Goal: Transaction & Acquisition: Purchase product/service

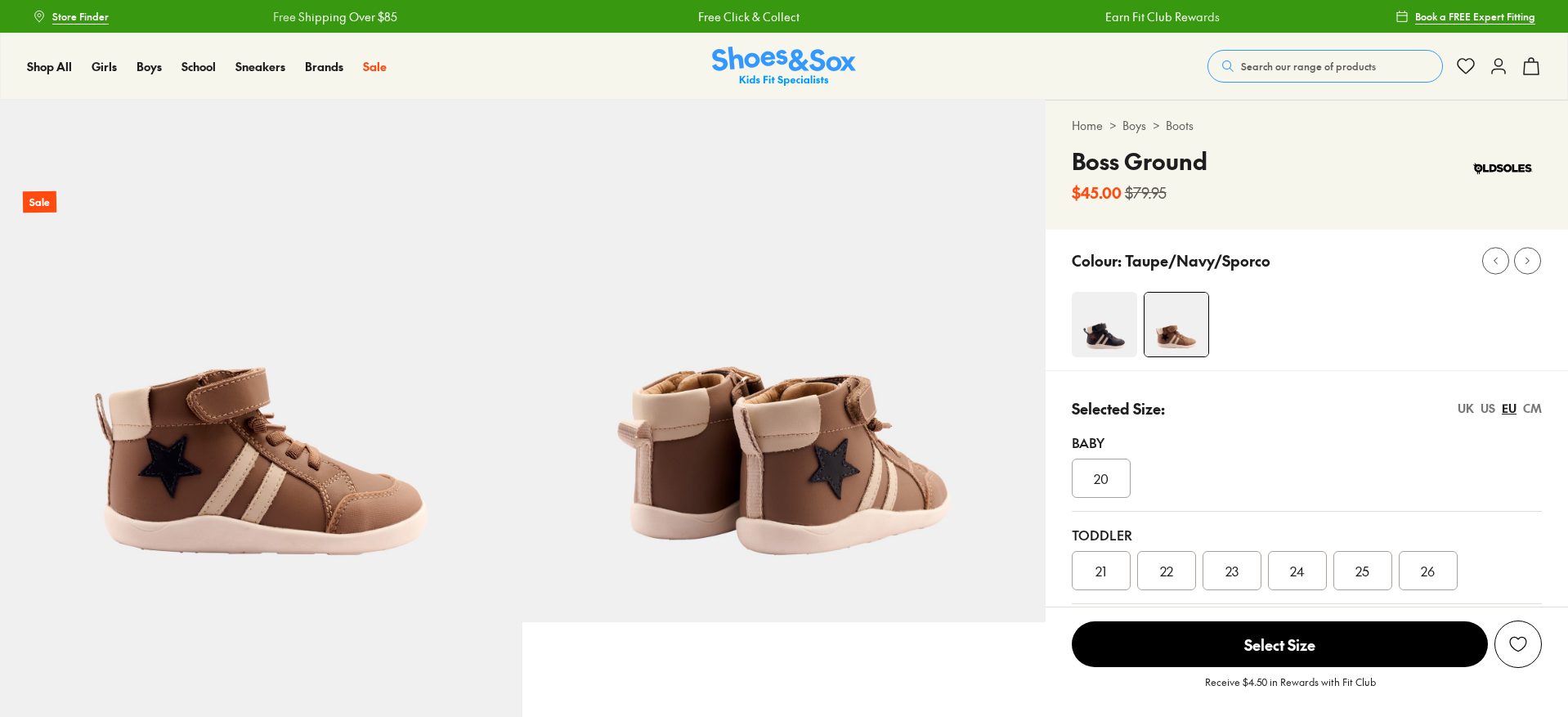
select select "*"
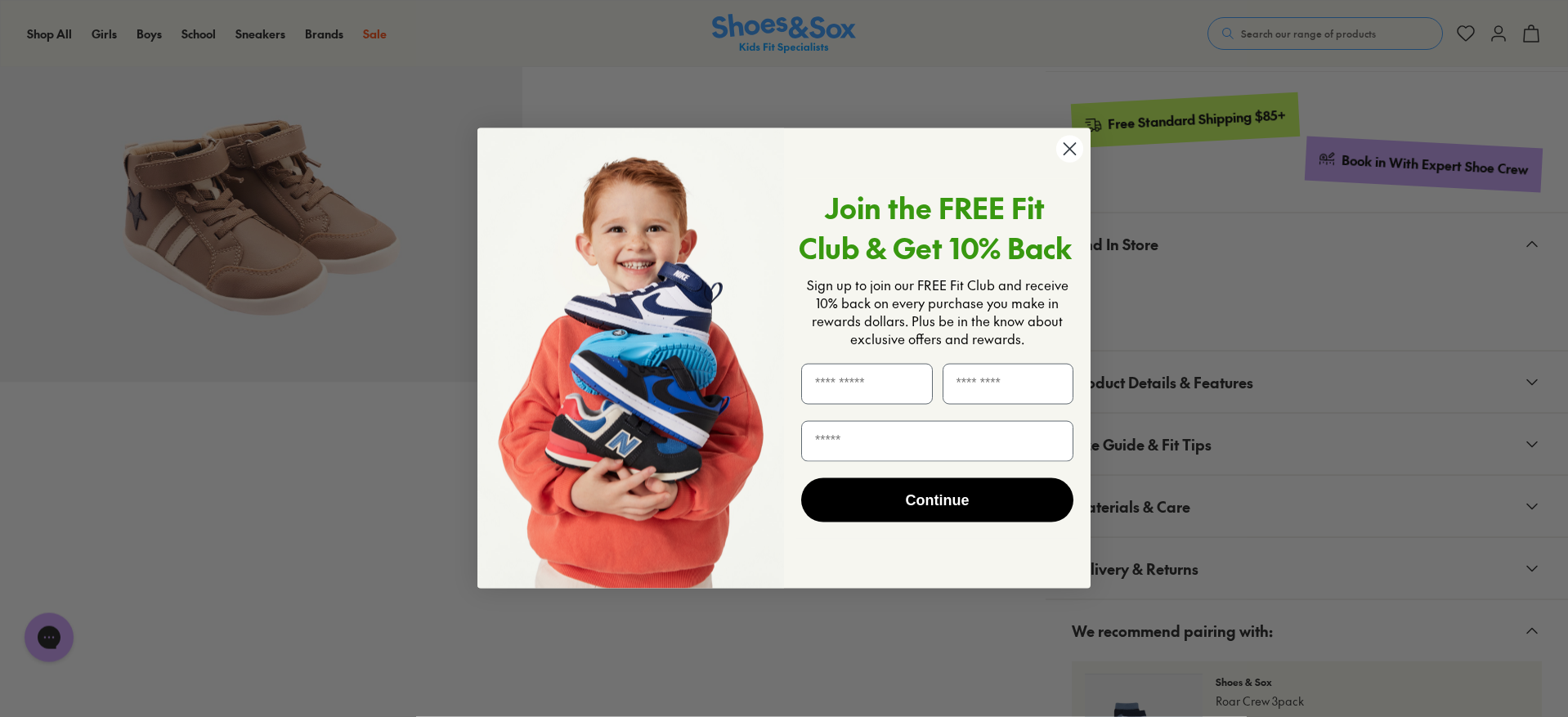
scroll to position [780, 0]
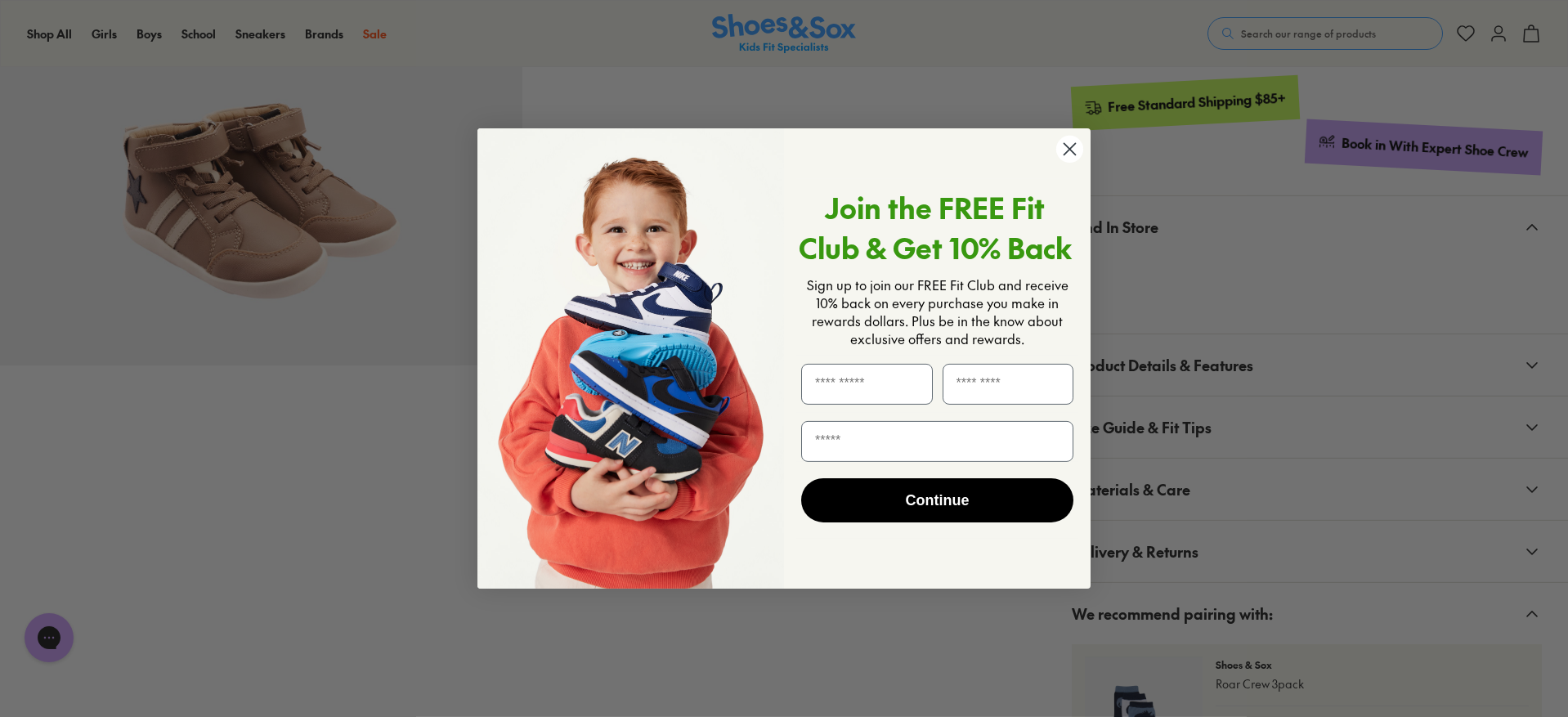
click at [1065, 148] on circle "Close dialog" at bounding box center [1069, 149] width 27 height 27
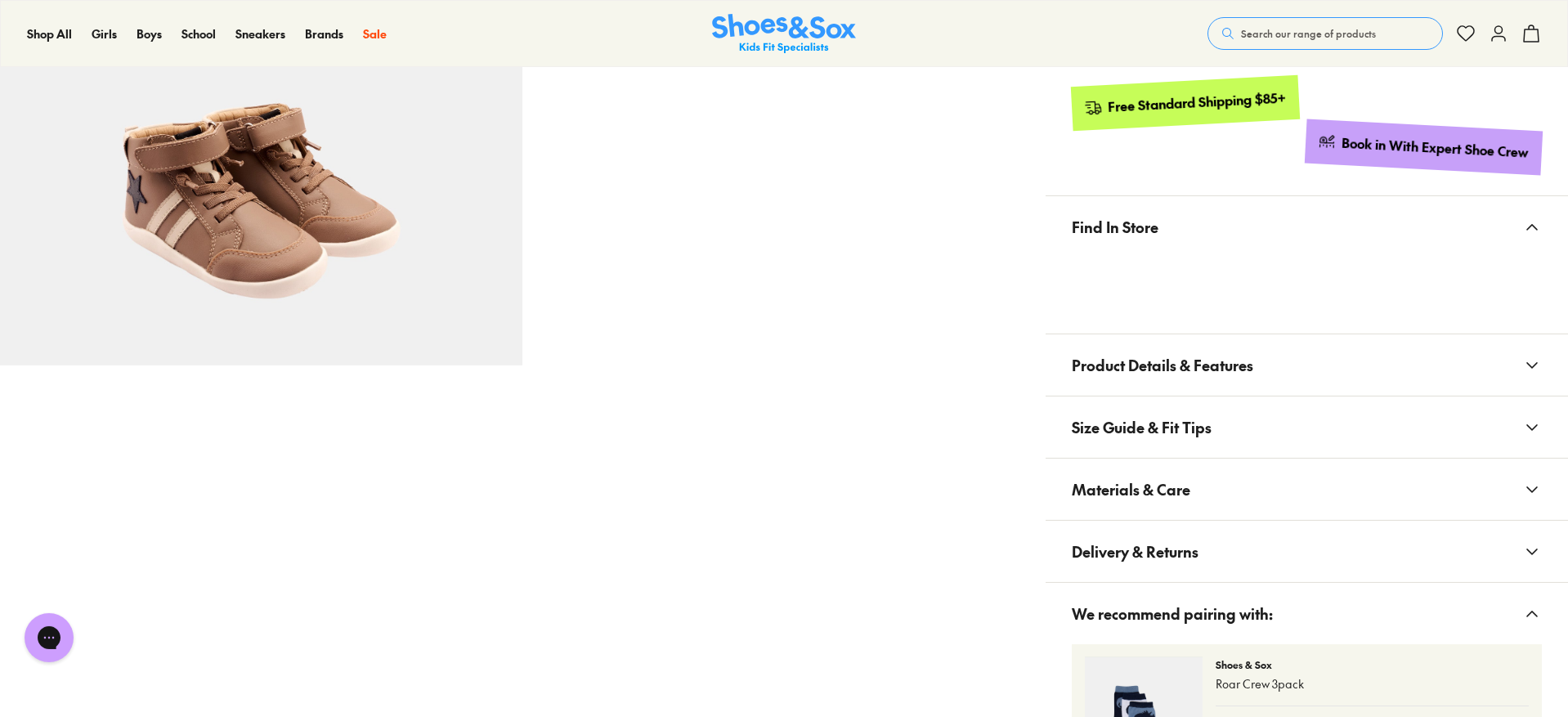
click at [1185, 369] on span "Product Details & Features" at bounding box center [1162, 365] width 181 height 48
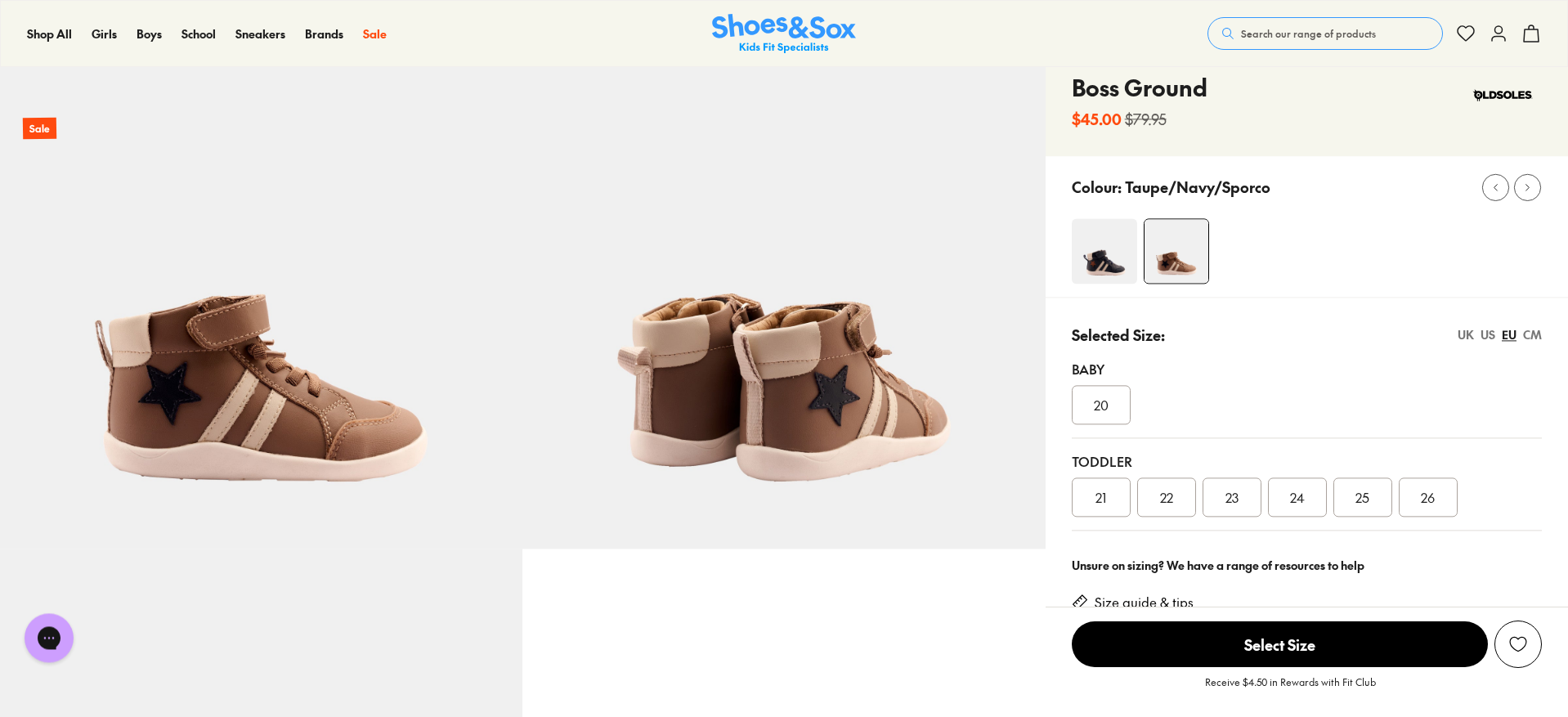
scroll to position [83, 0]
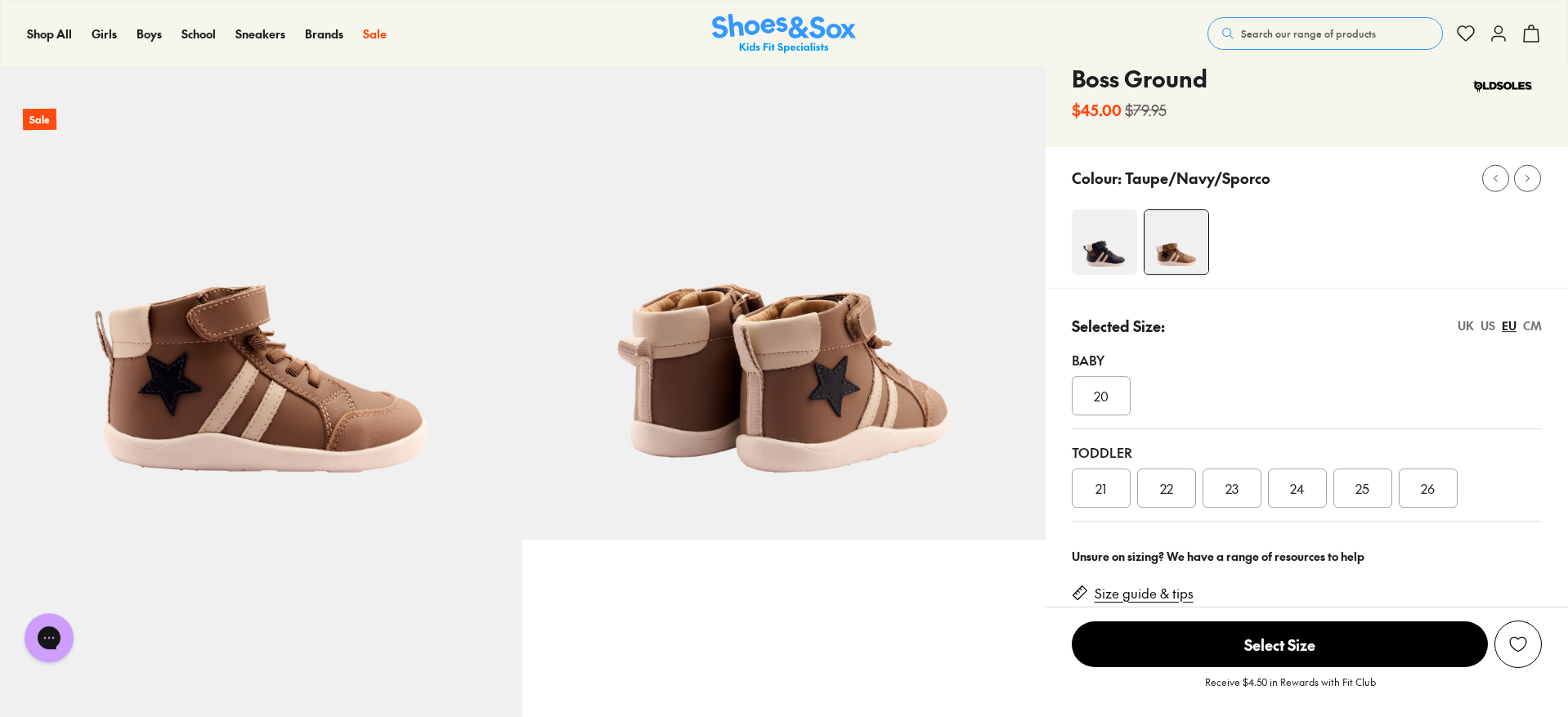
click at [1181, 585] on link "Size guide & tips" at bounding box center [1143, 594] width 99 height 18
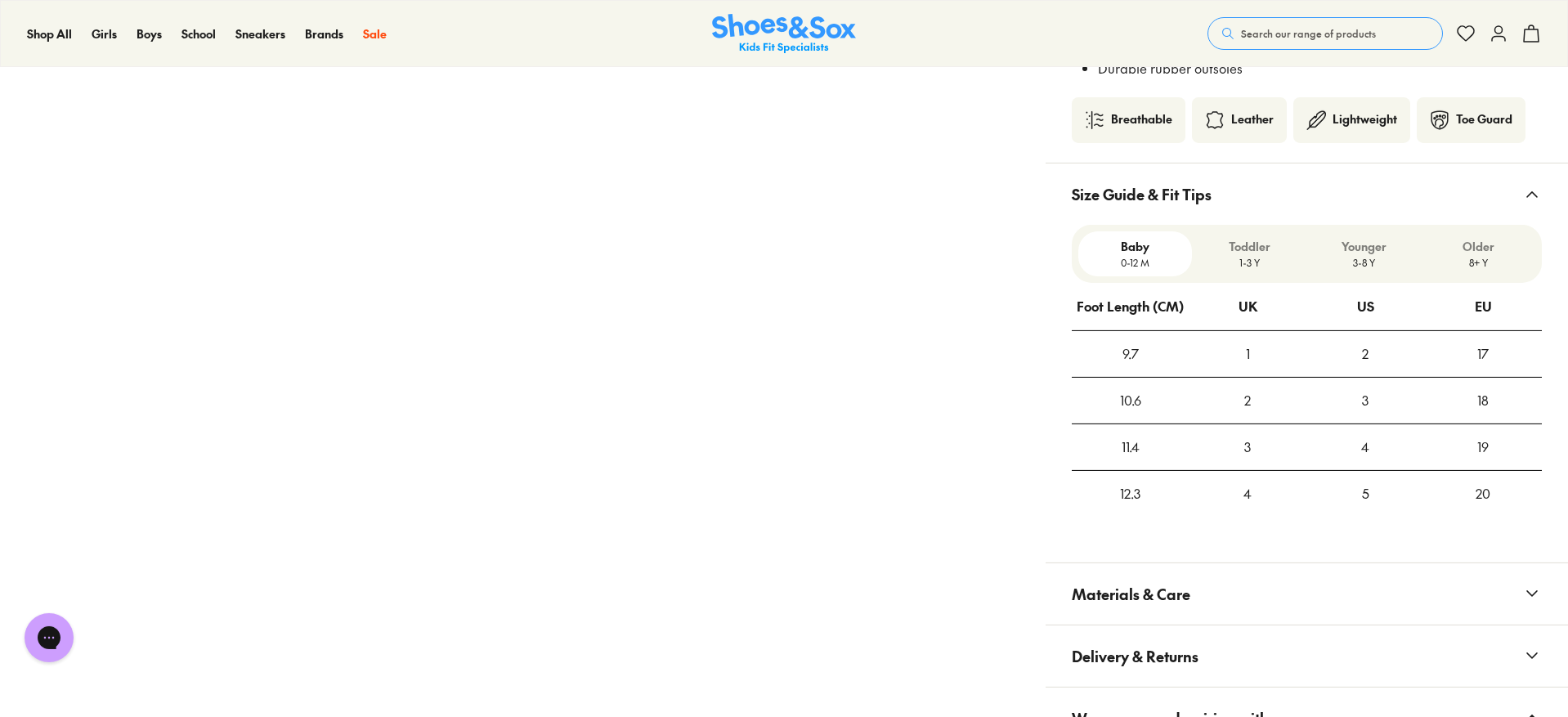
scroll to position [1308, 0]
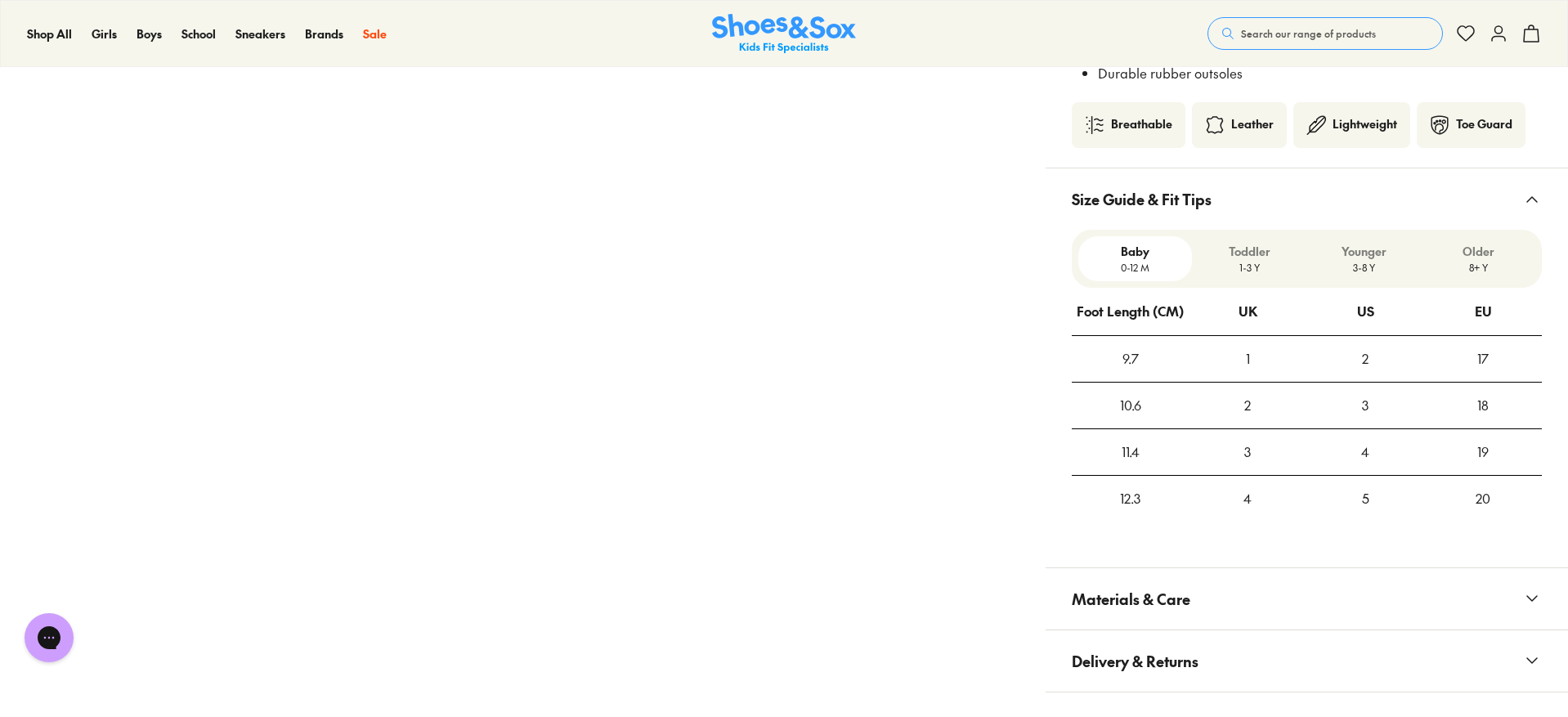
click at [1240, 260] on p "Toddler" at bounding box center [1249, 251] width 102 height 17
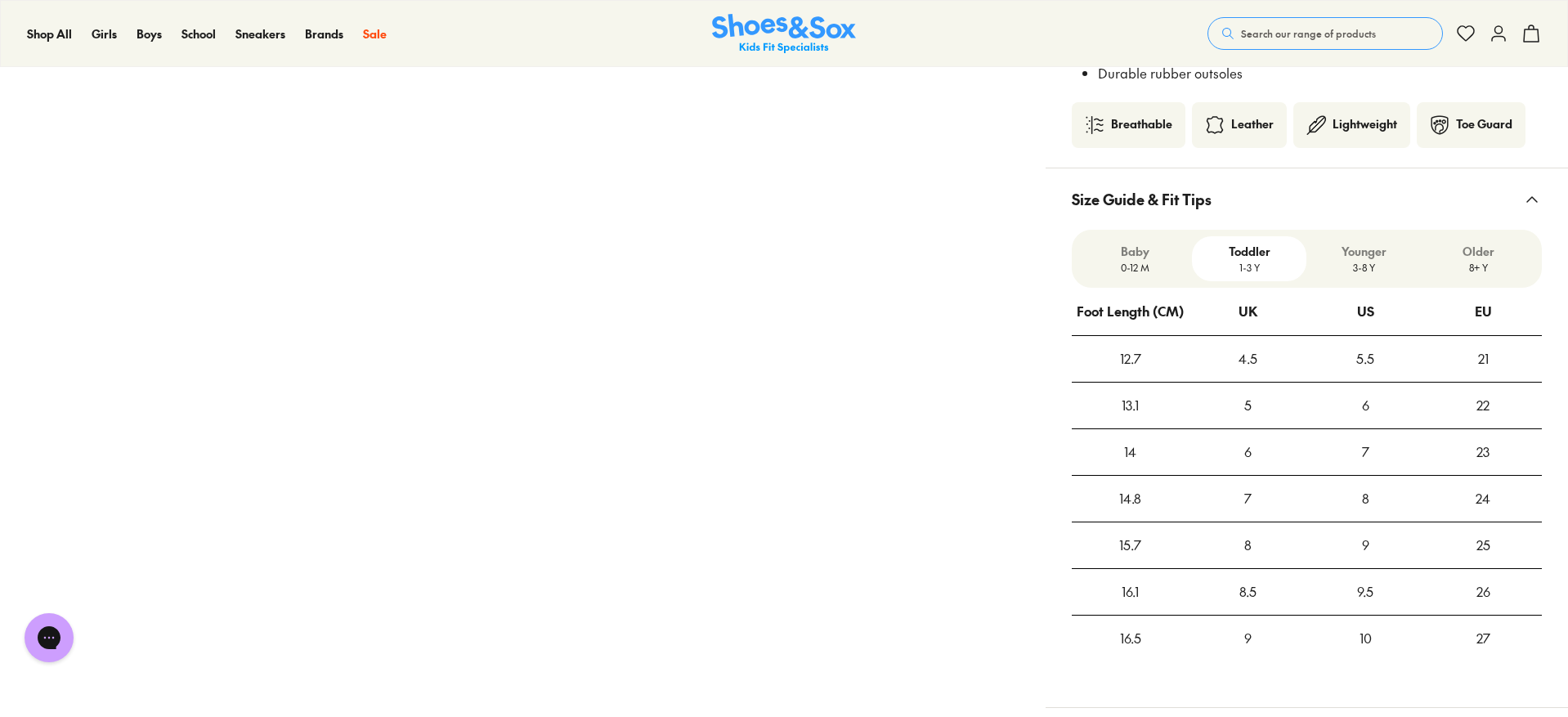
click at [1359, 275] on p "3-8 Y" at bounding box center [1364, 267] width 102 height 14
click at [1266, 259] on p "Toddler" at bounding box center [1249, 251] width 102 height 17
click at [1529, 209] on icon at bounding box center [1531, 199] width 20 height 20
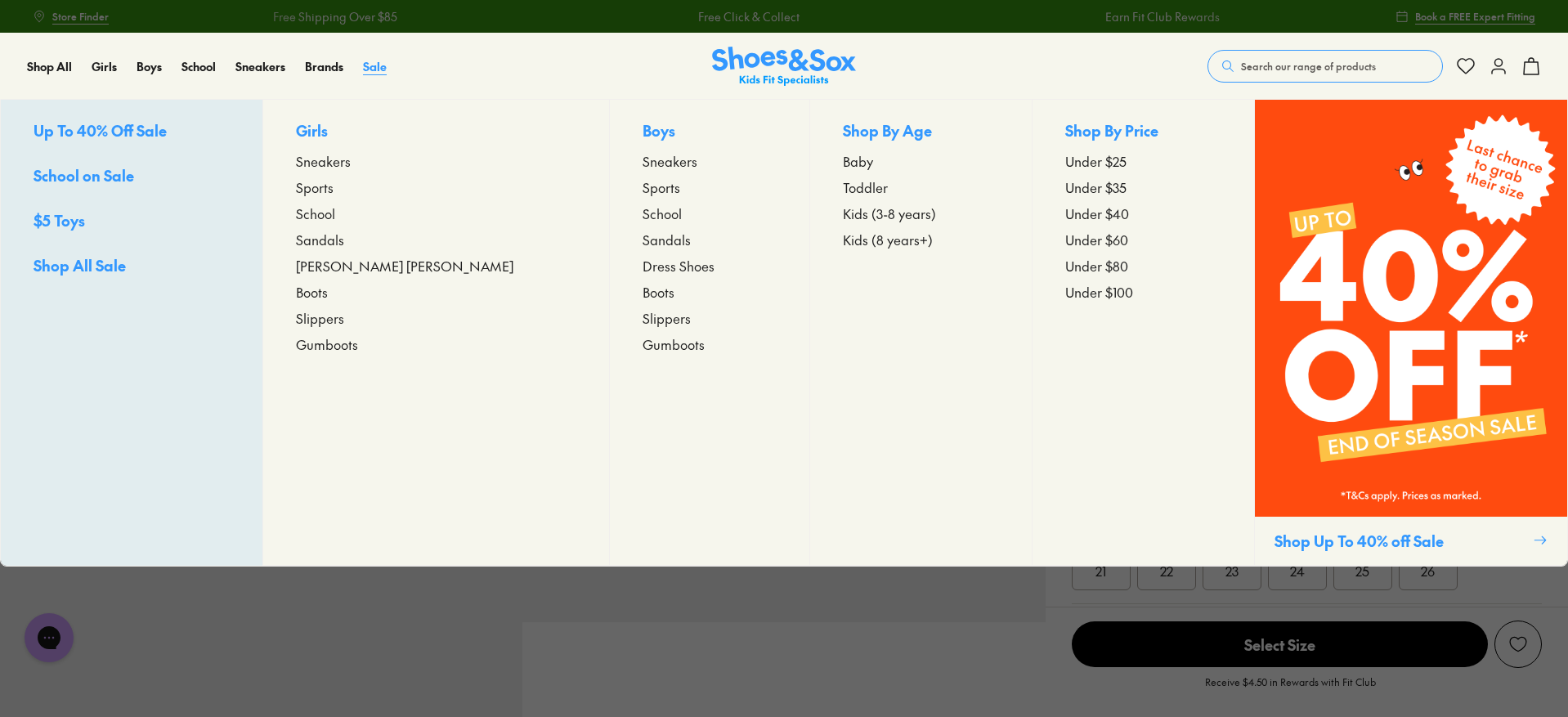
click at [374, 63] on span "Sale" at bounding box center [375, 66] width 24 height 16
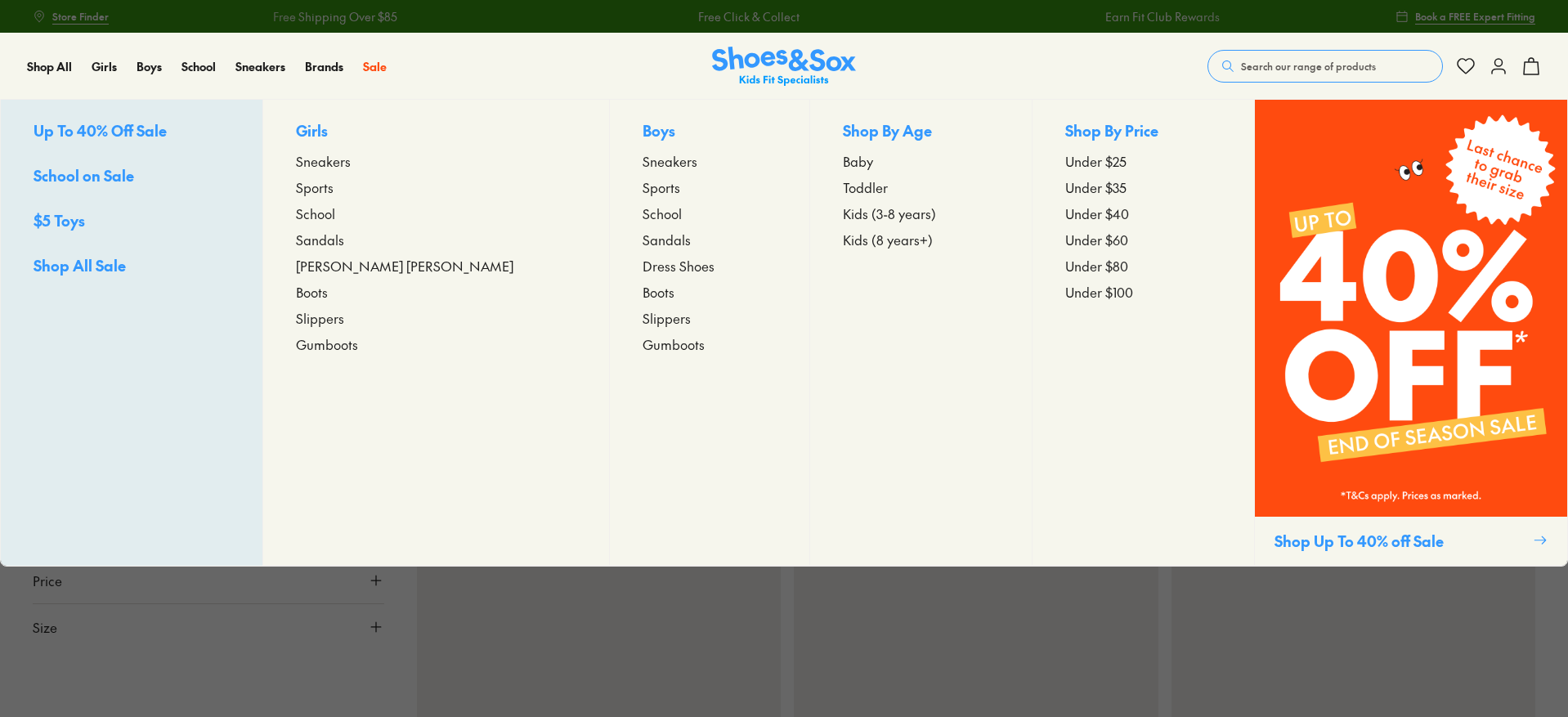
click at [842, 190] on span "Toddler" at bounding box center [865, 188] width 45 height 20
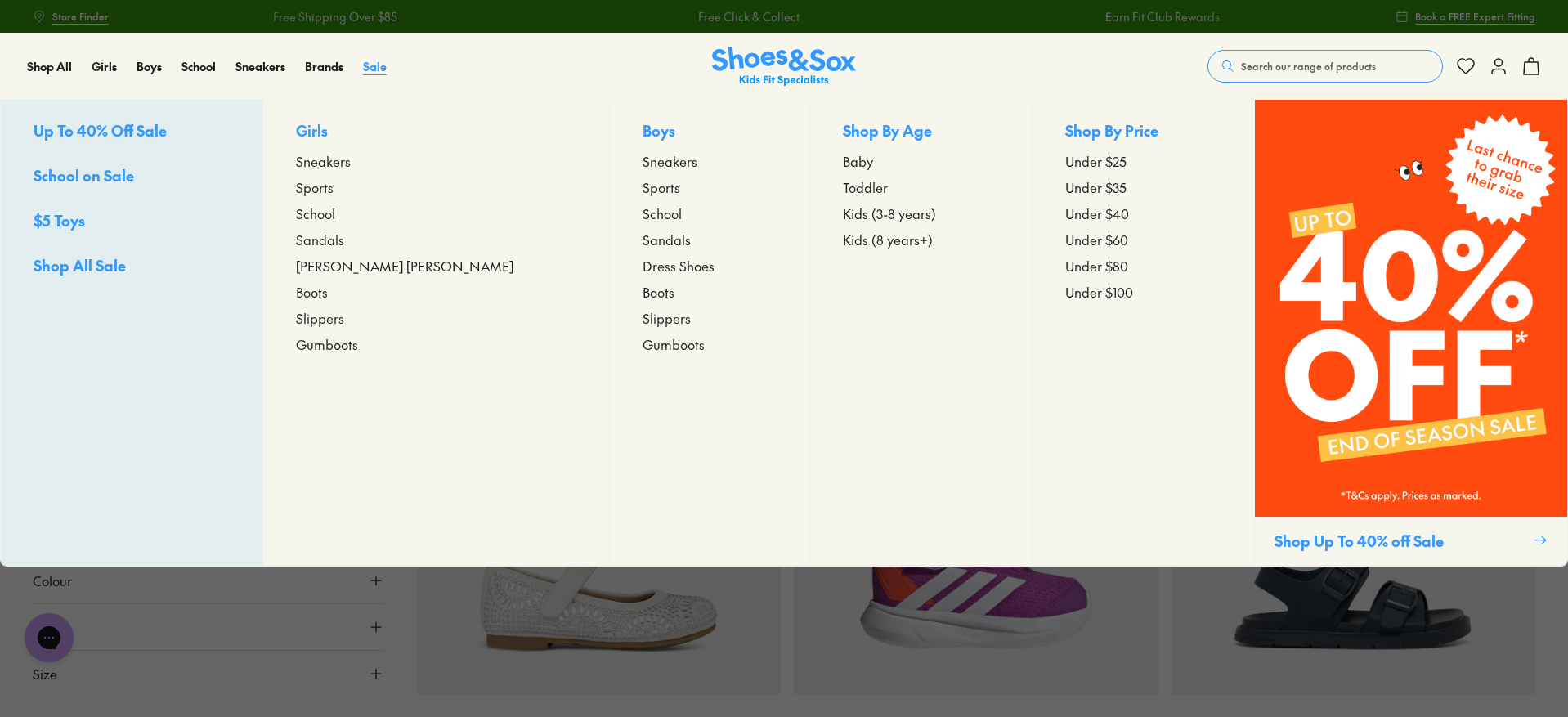
click at [378, 67] on span "Sale" at bounding box center [375, 66] width 24 height 16
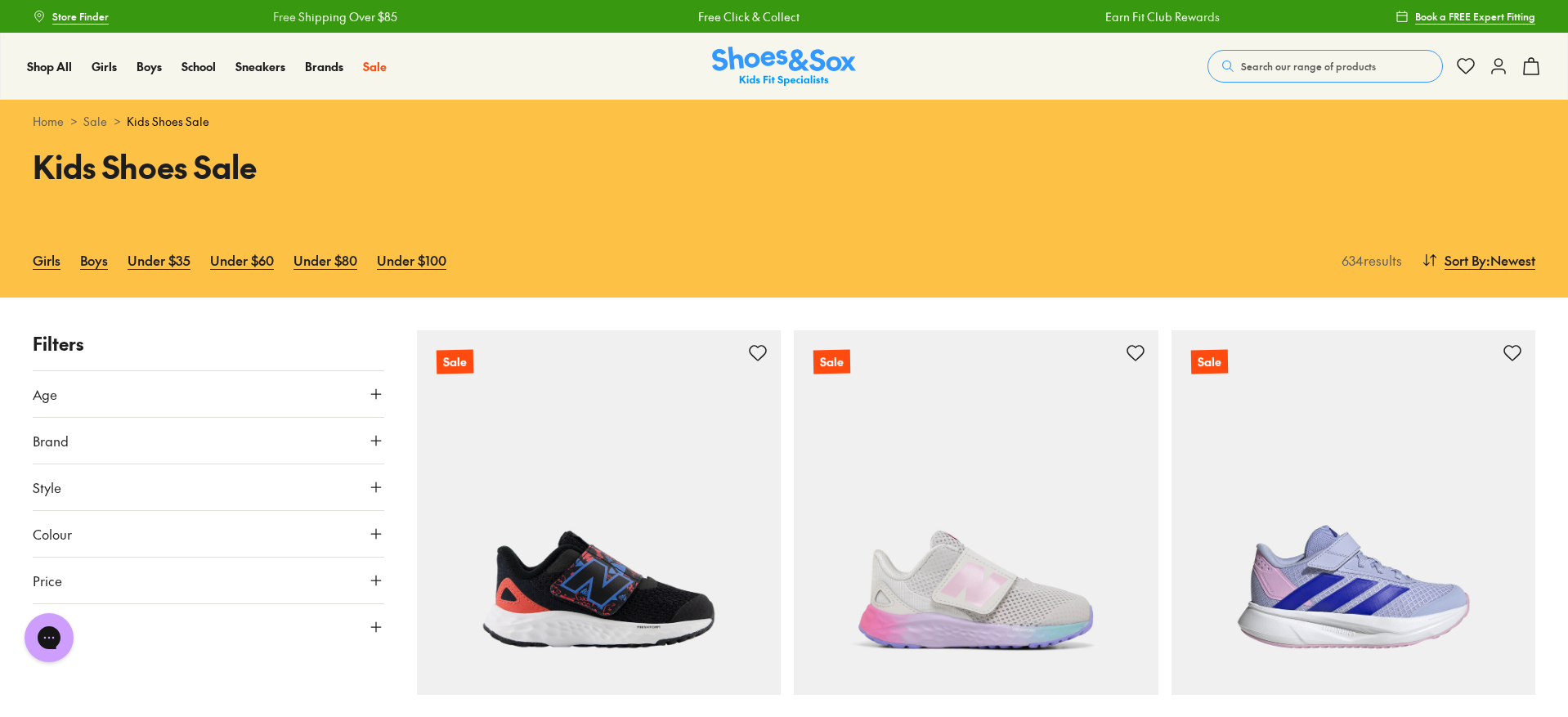
click at [79, 497] on button "Style" at bounding box center [209, 487] width 352 height 46
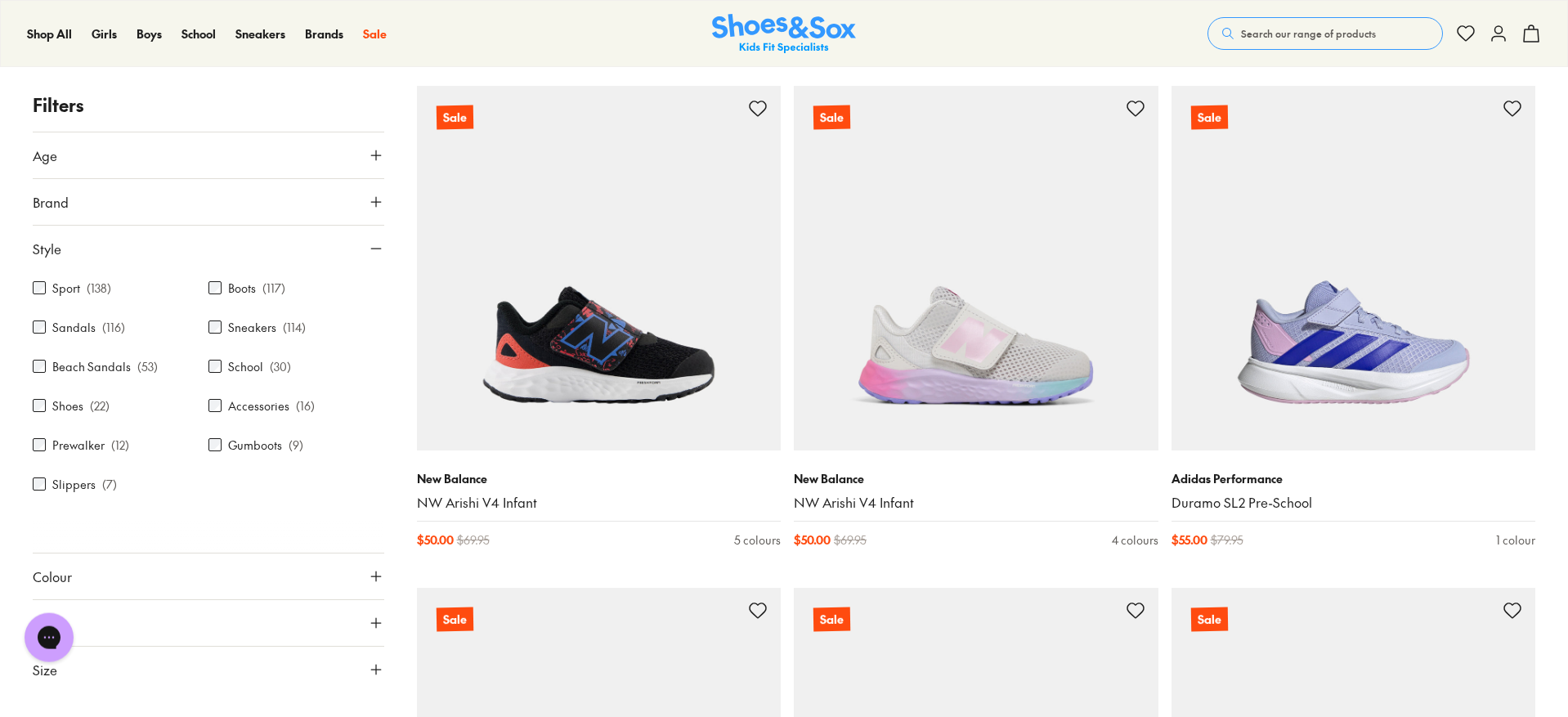
scroll to position [253, 0]
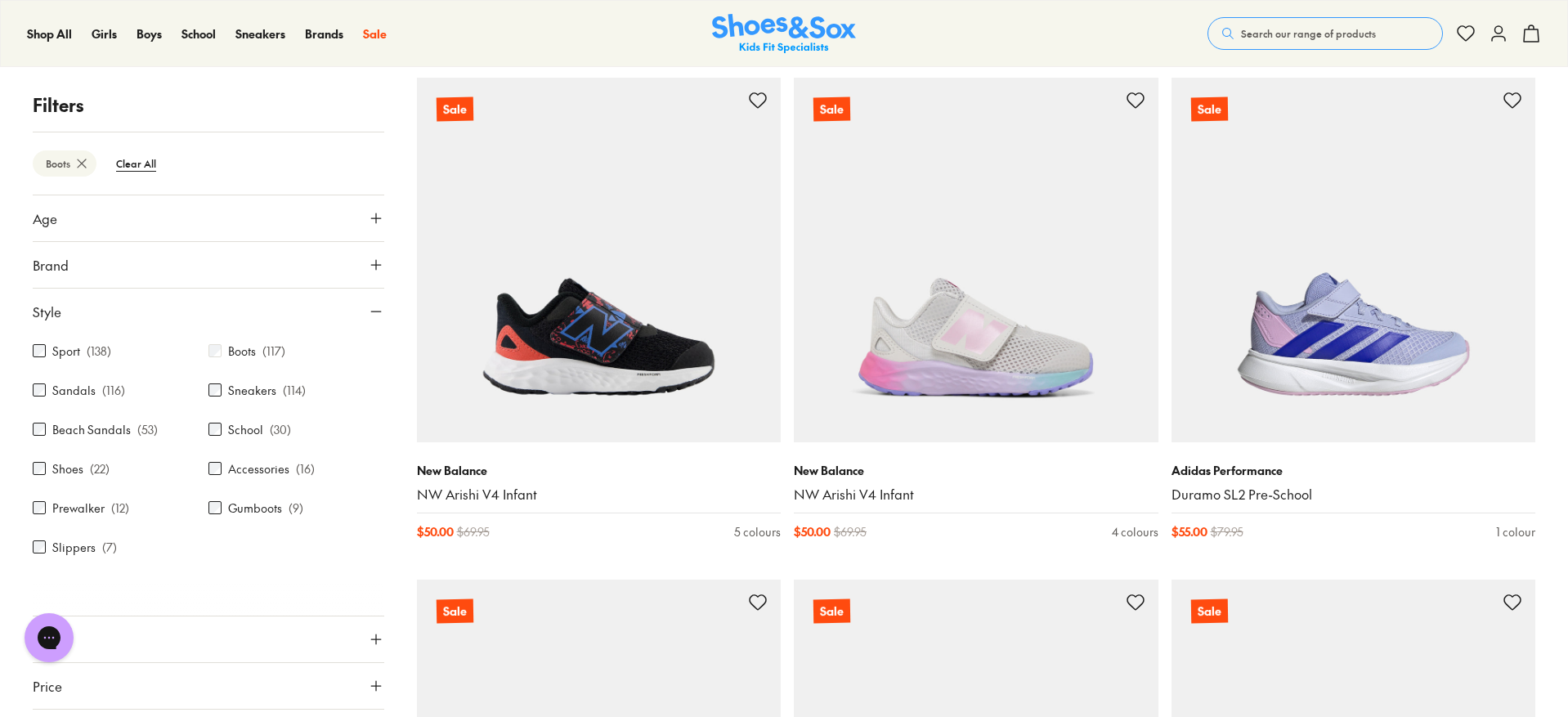
scroll to position [65, 0]
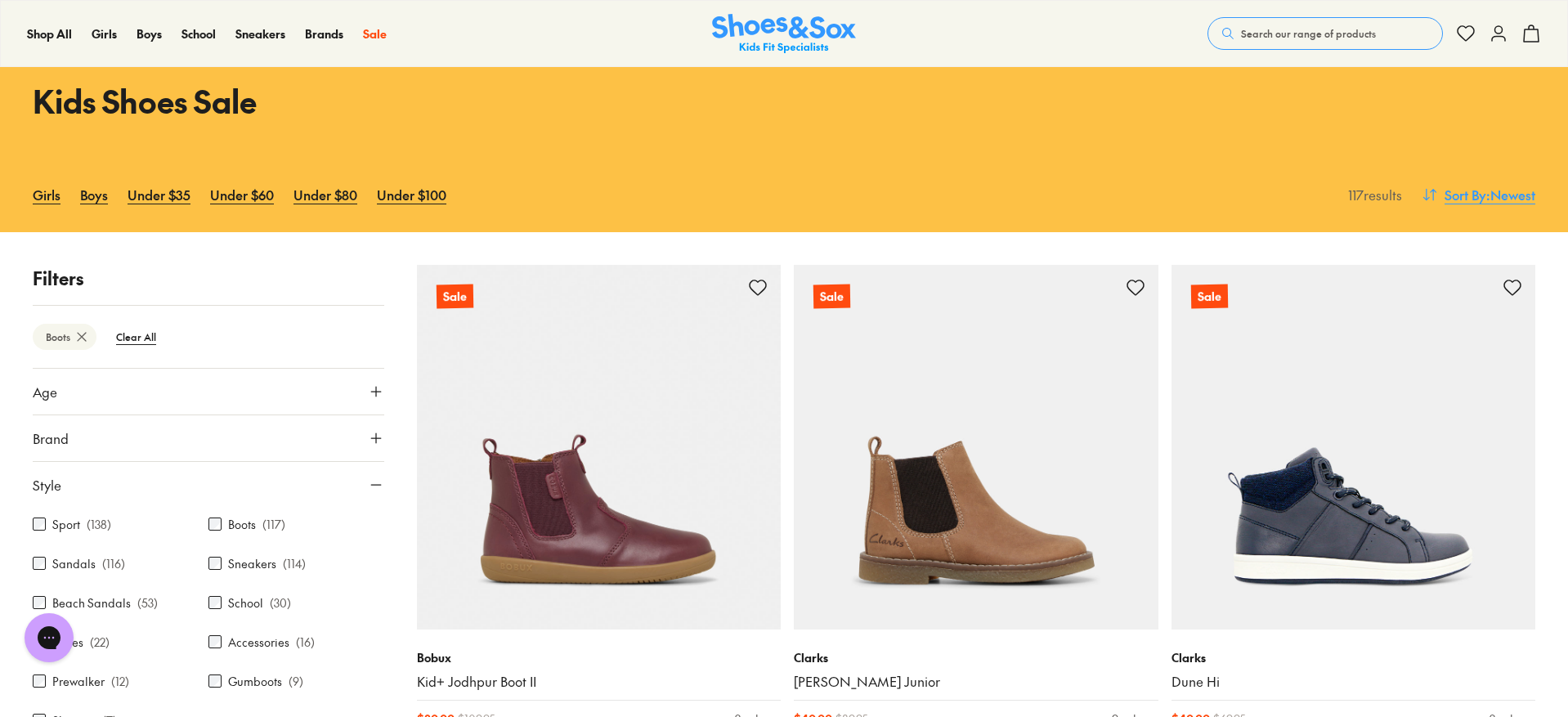
click at [1499, 189] on span ": Newest" at bounding box center [1510, 195] width 49 height 20
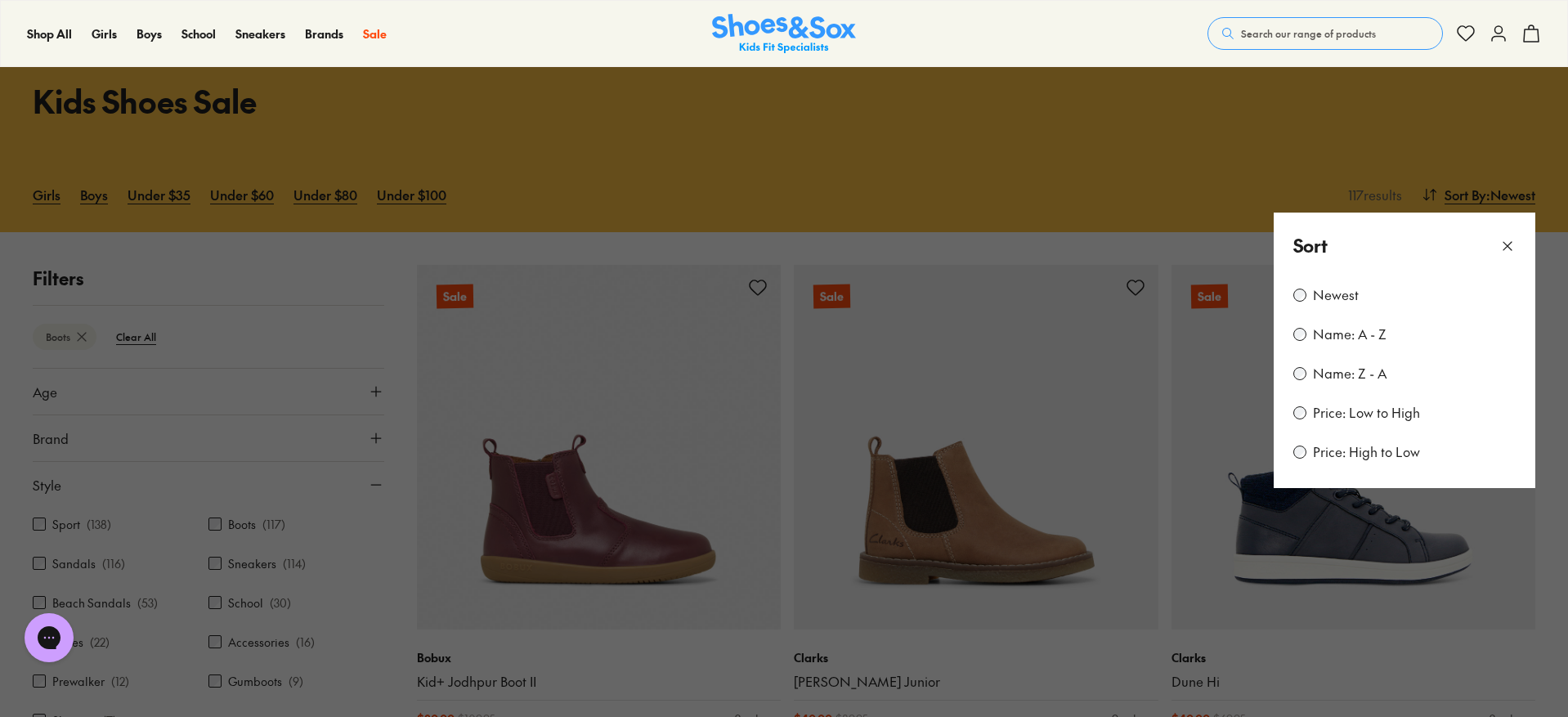
click at [1341, 410] on label "Price: Low to High" at bounding box center [1366, 413] width 107 height 18
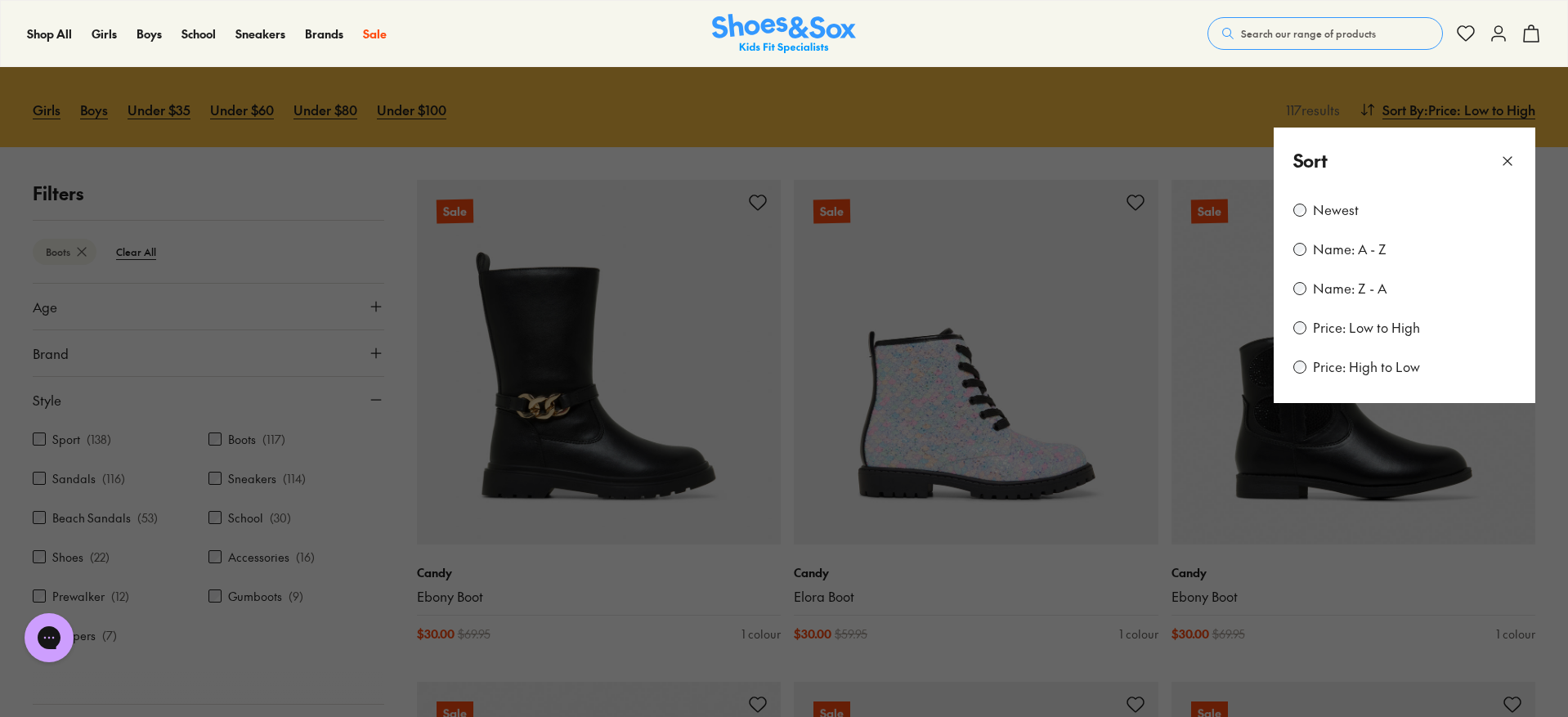
click at [1506, 155] on icon at bounding box center [1507, 161] width 16 height 16
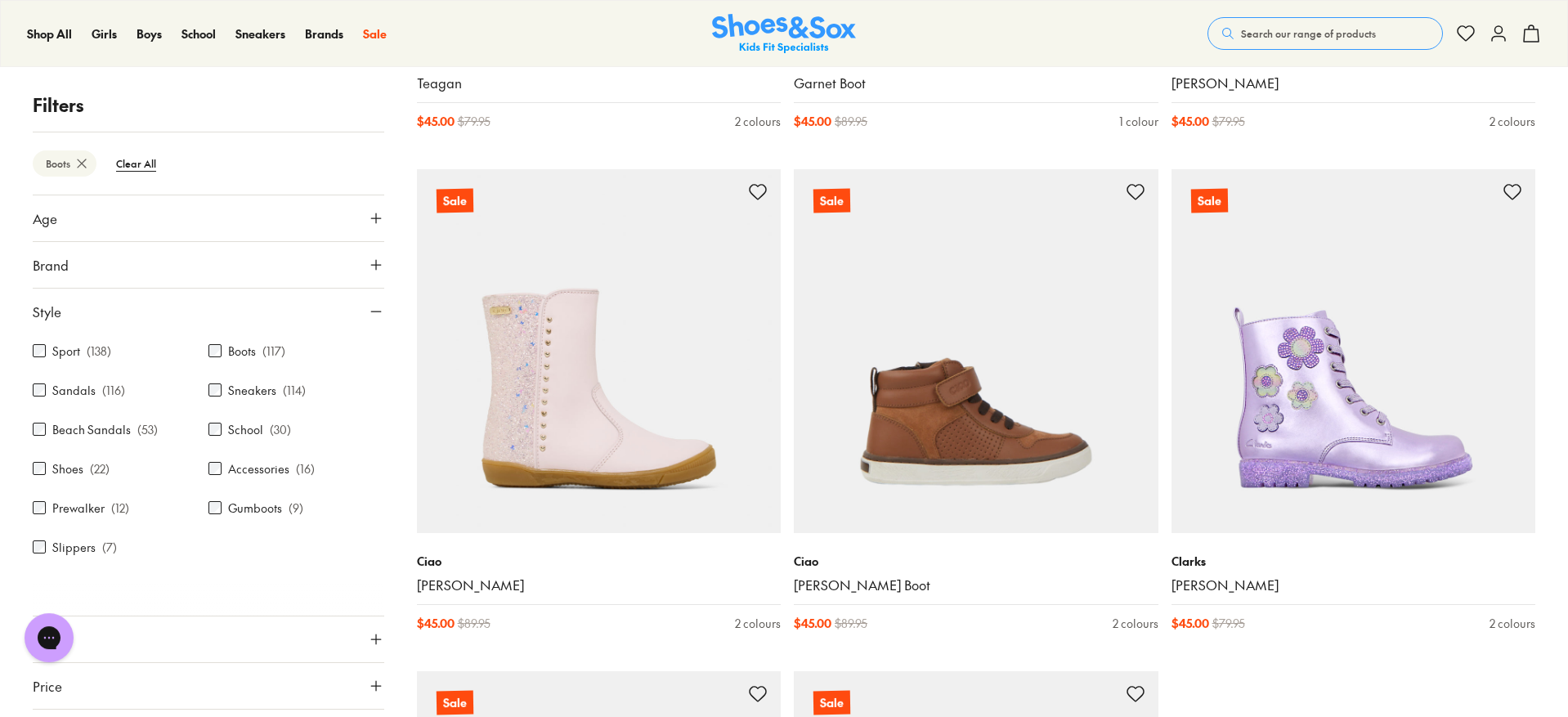
scroll to position [4715, 0]
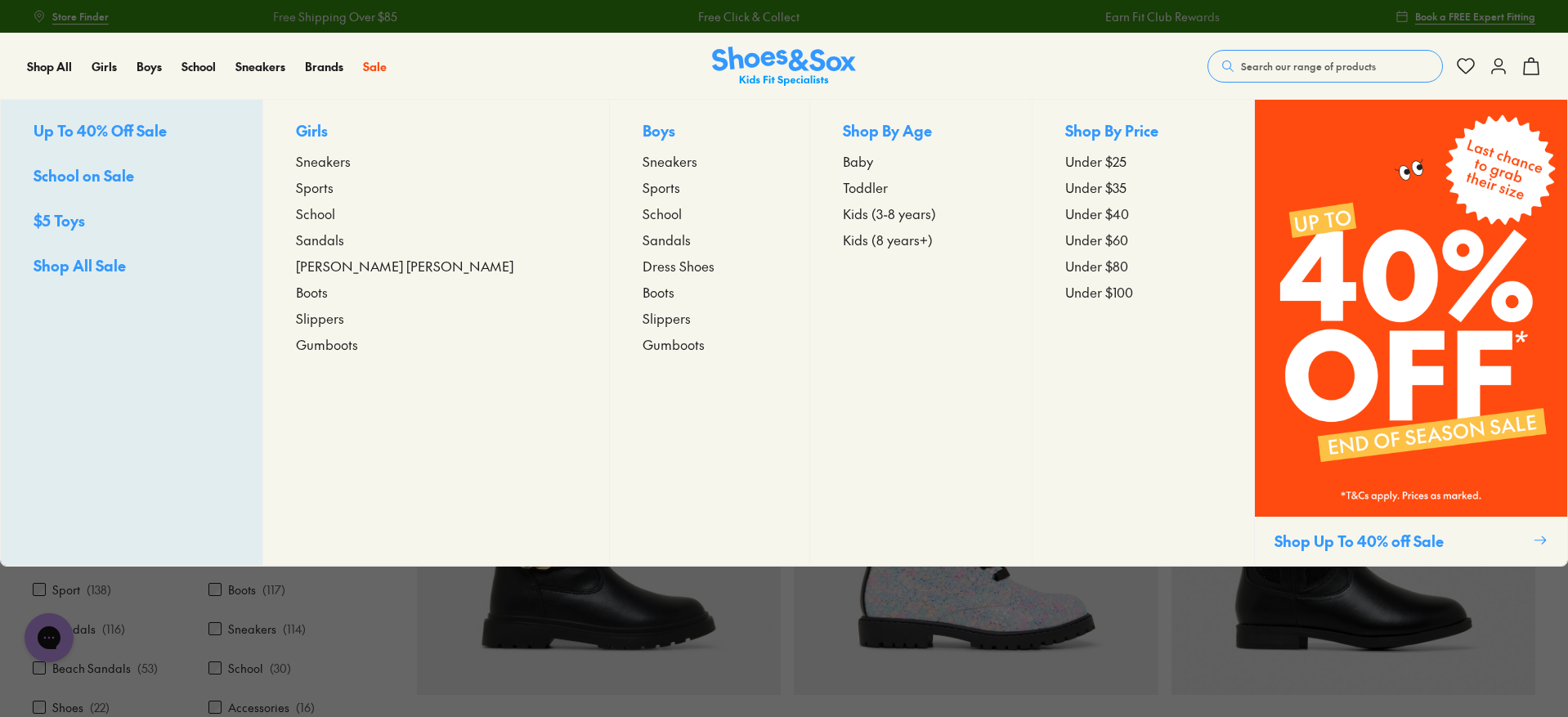
click at [344, 135] on p "Girls" at bounding box center [436, 132] width 280 height 25
click at [332, 125] on p "Girls" at bounding box center [436, 132] width 280 height 25
click at [1065, 161] on span "Under $25" at bounding box center [1095, 161] width 62 height 20
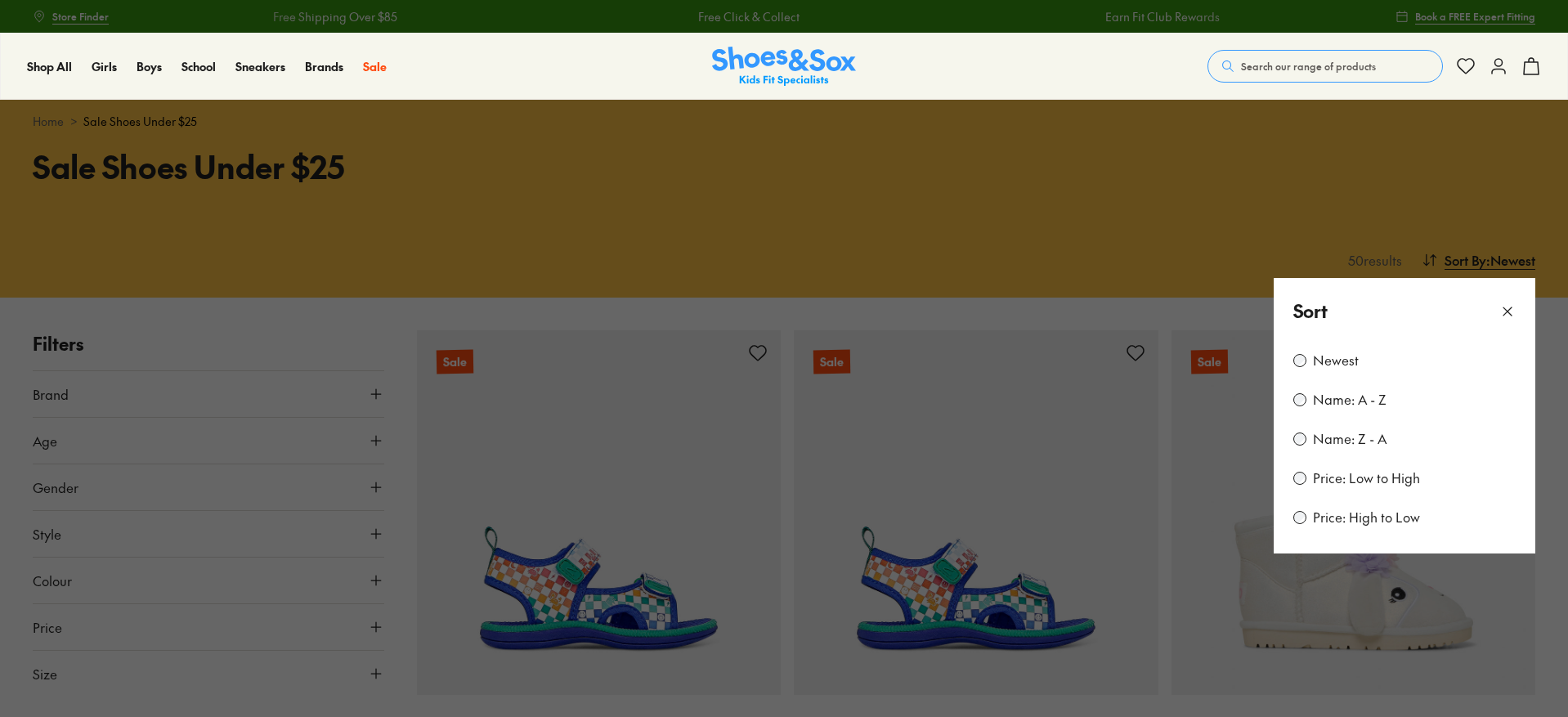
click at [1350, 479] on label "Price: Low to High" at bounding box center [1366, 479] width 107 height 18
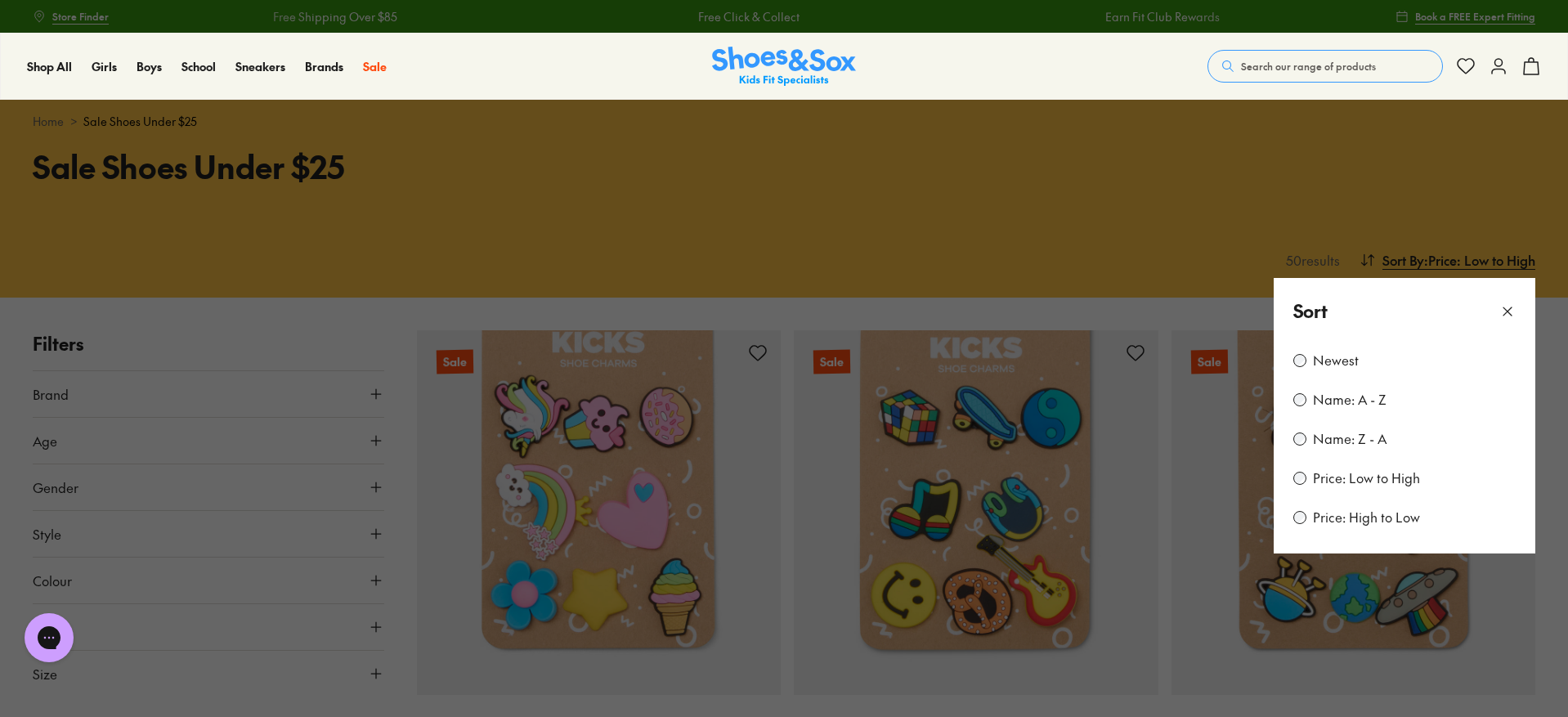
click at [1503, 315] on icon at bounding box center [1507, 312] width 16 height 16
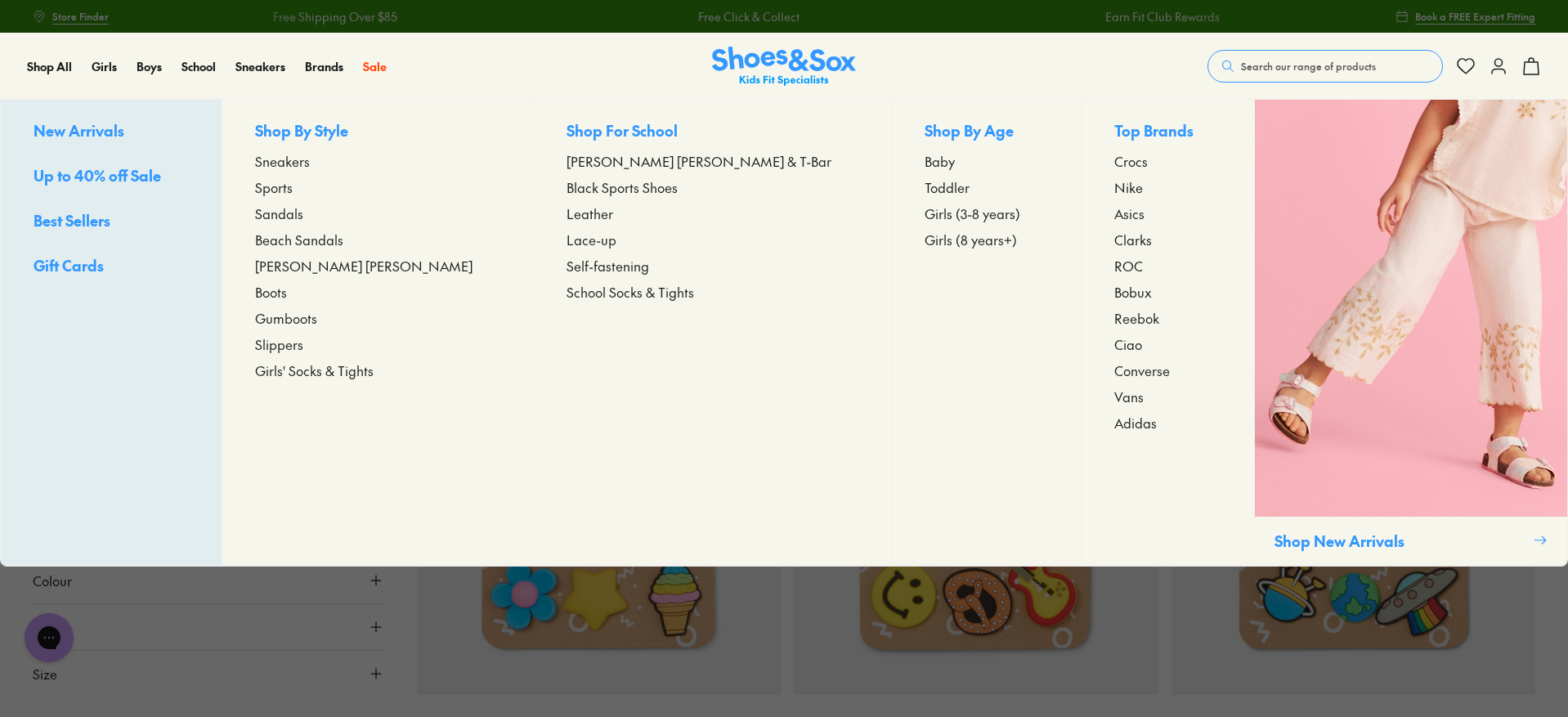
click at [925, 217] on span "Girls (3-8 years)" at bounding box center [972, 213] width 95 height 20
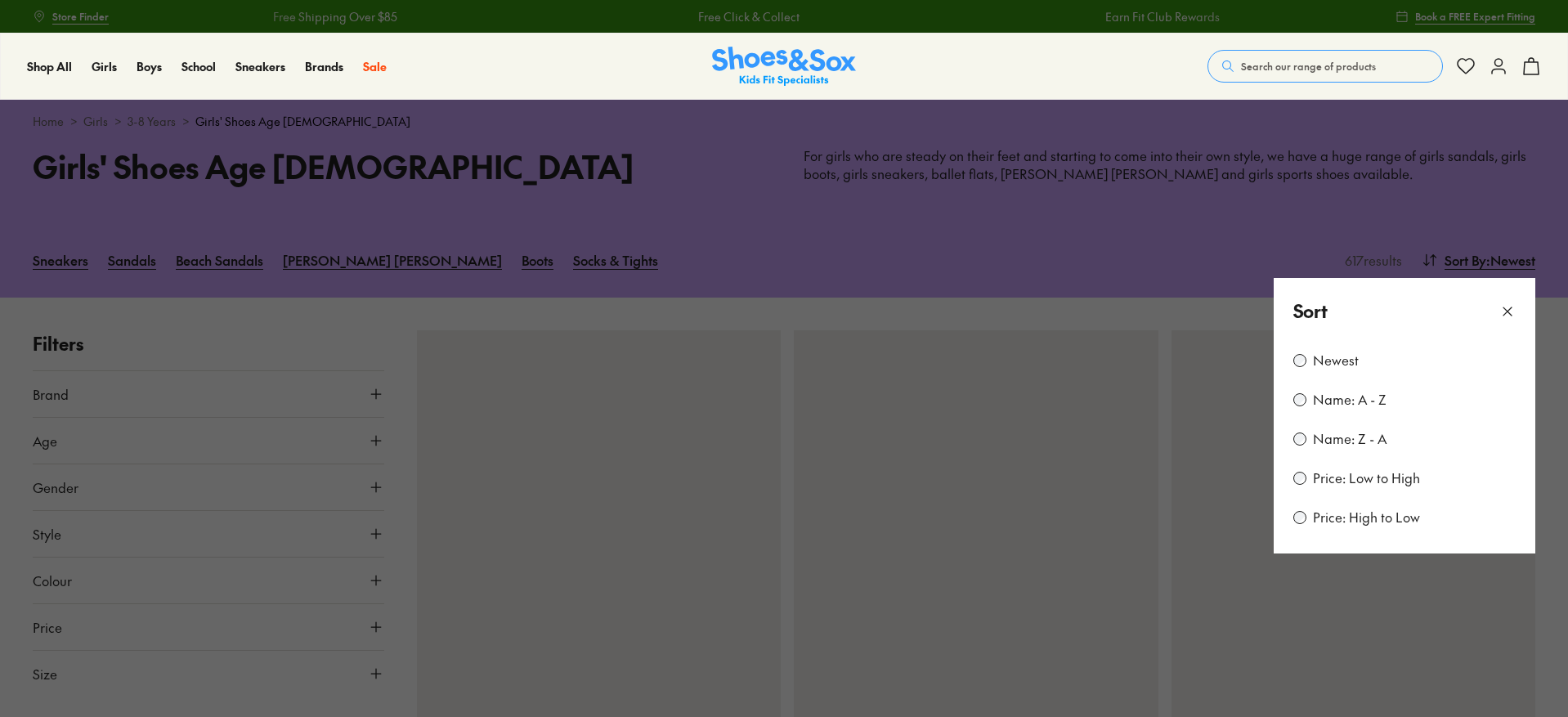
click at [1344, 479] on label "Price: Low to High" at bounding box center [1366, 479] width 107 height 18
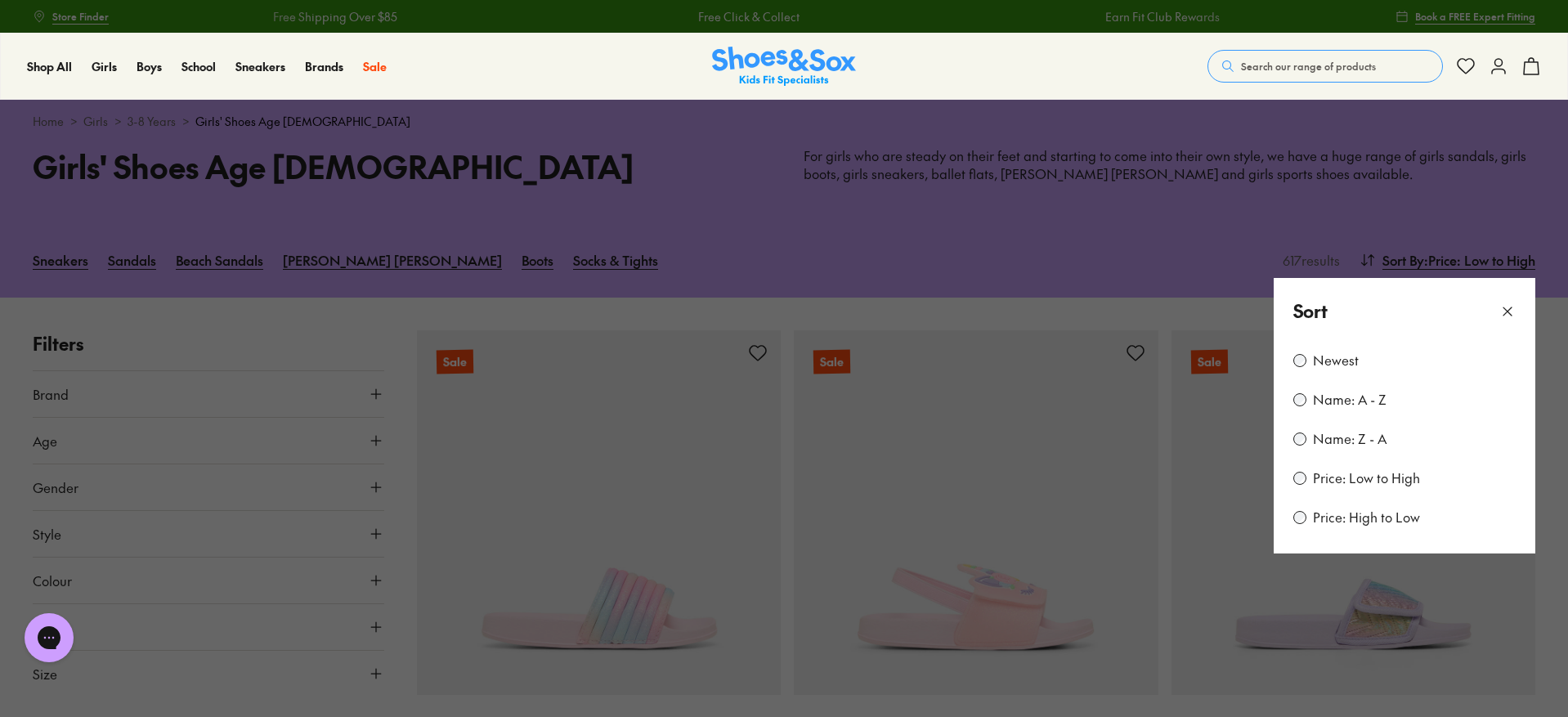
click at [1506, 310] on use at bounding box center [1506, 311] width 8 height 8
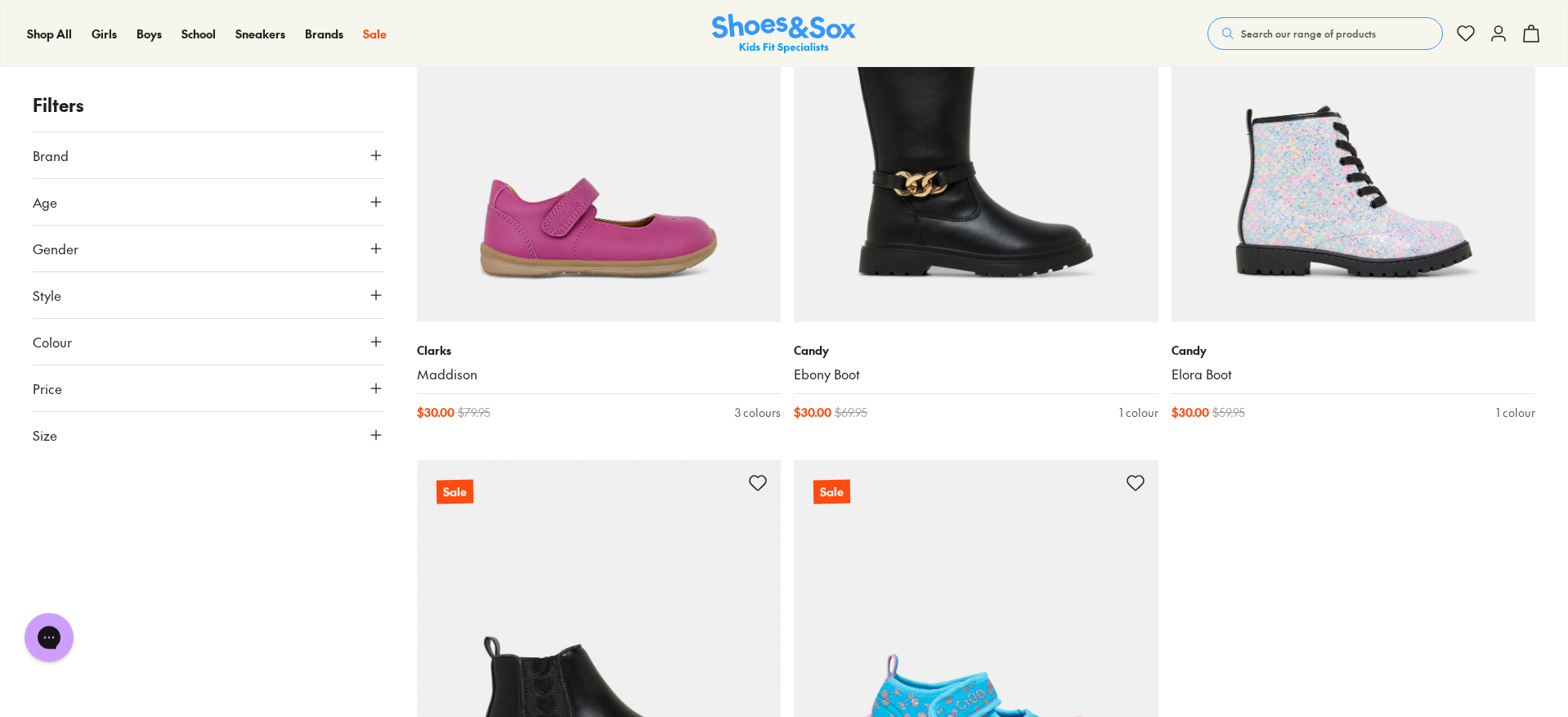
scroll to position [4911, 0]
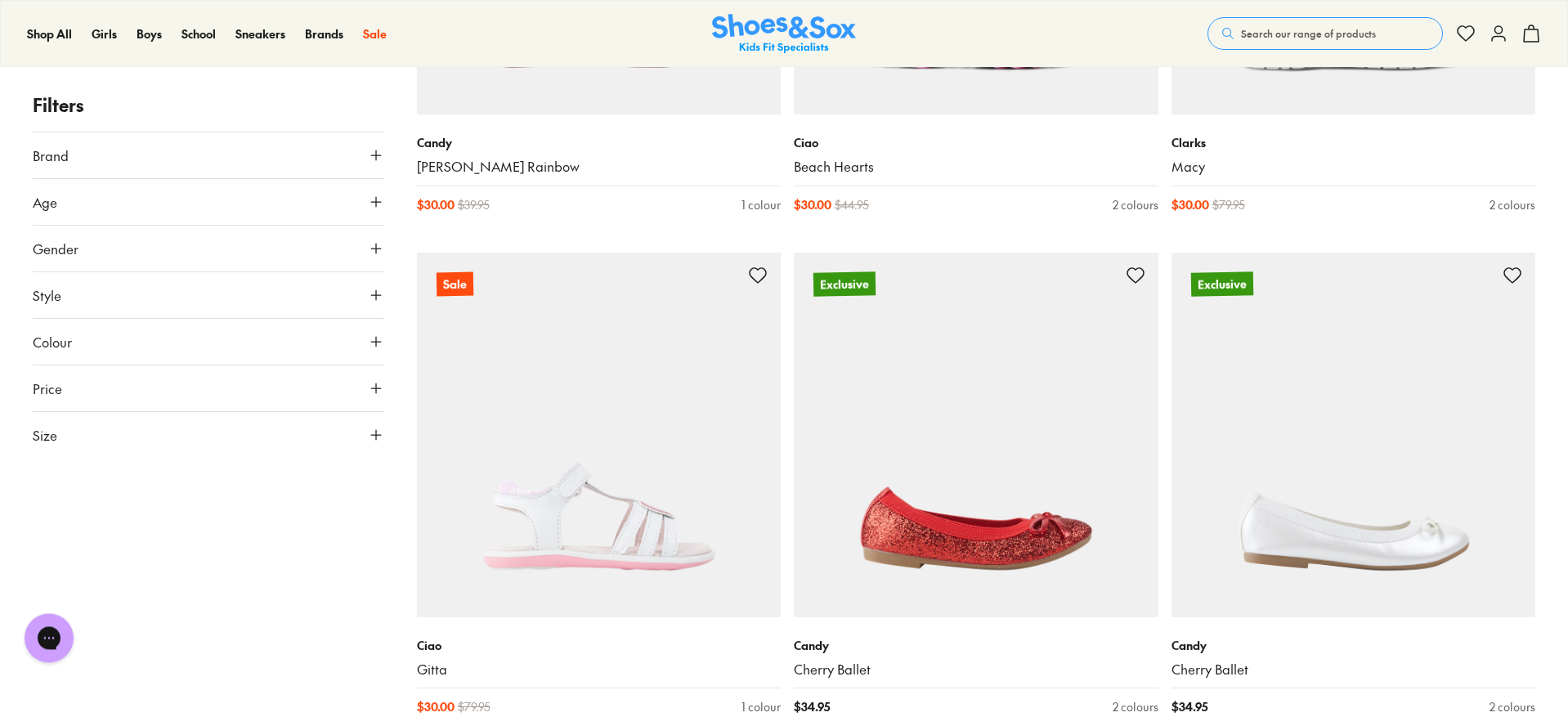
scroll to position [6161, 0]
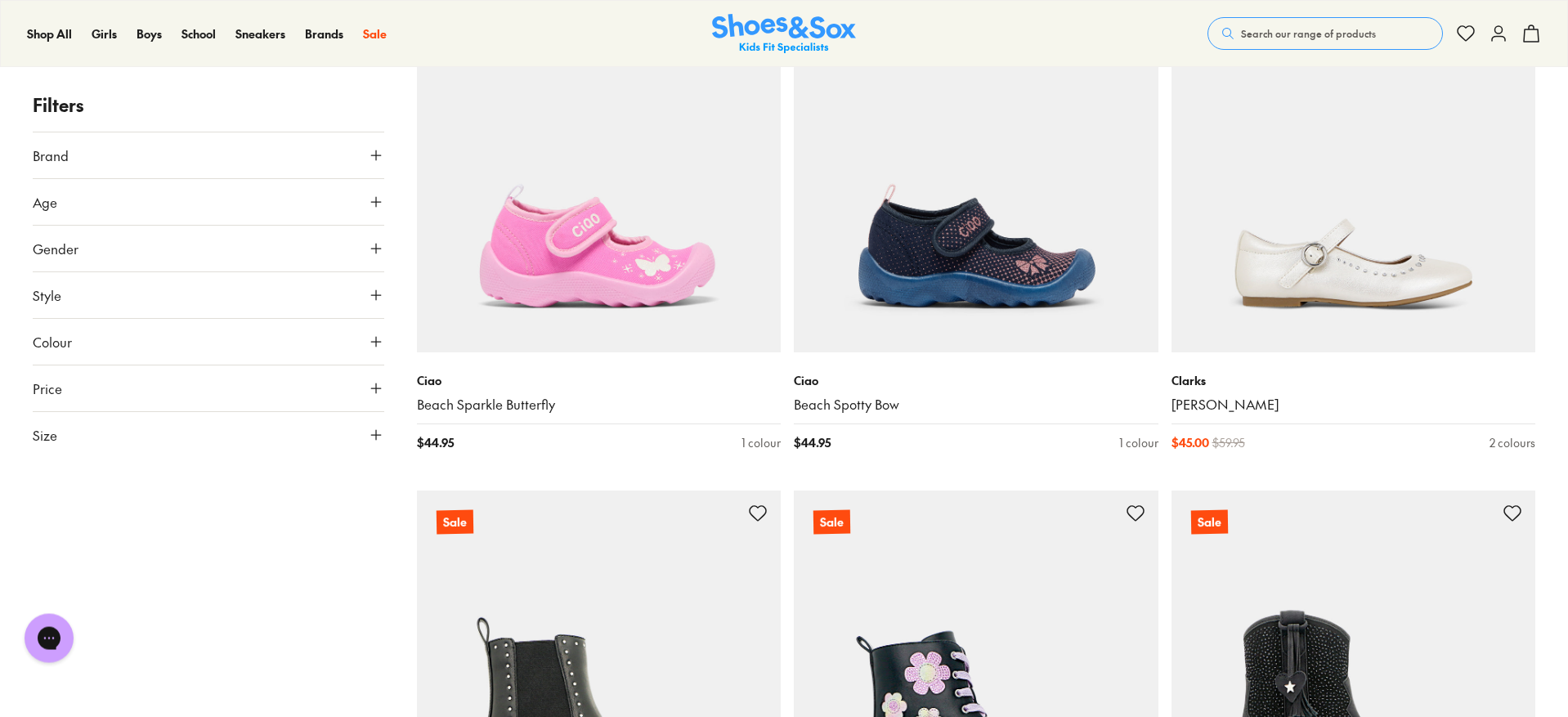
scroll to position [14472, 0]
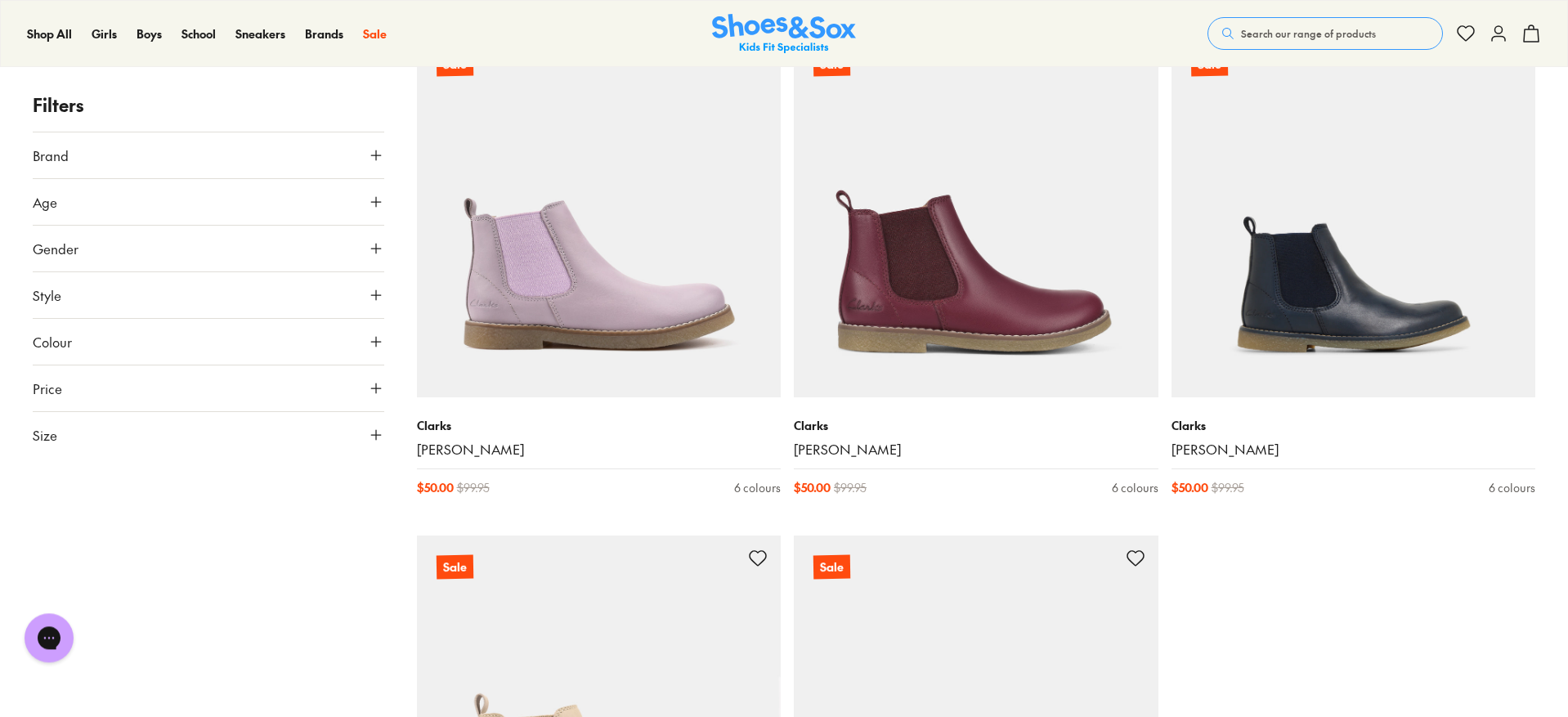
scroll to position [20927, 0]
